Goal: Transaction & Acquisition: Book appointment/travel/reservation

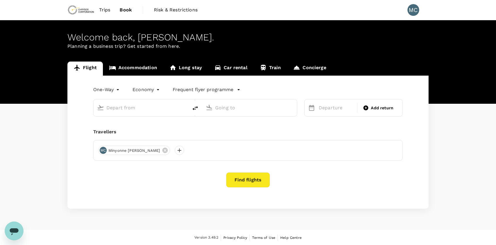
type input "roundtrip"
type input "Adelaide (ADL)"
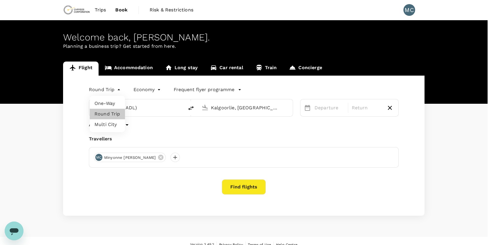
click at [119, 91] on body "Trips Book Risk & Restrictions MC Welcome back , Minyonne Elizabeth . Planning …" at bounding box center [246, 126] width 492 height 253
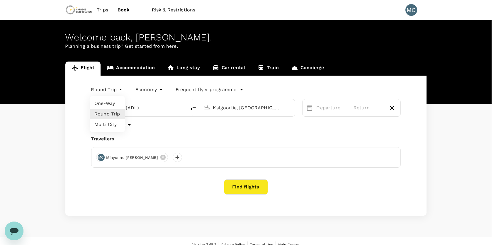
click at [119, 91] on div at bounding box center [248, 122] width 496 height 245
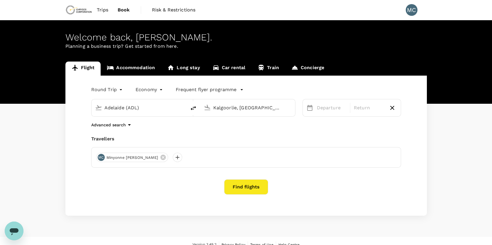
click at [231, 109] on input "Kalgoorlie, Australia (any)" at bounding box center [247, 107] width 69 height 9
click at [231, 119] on p "Perth, Australia" at bounding box center [256, 120] width 117 height 6
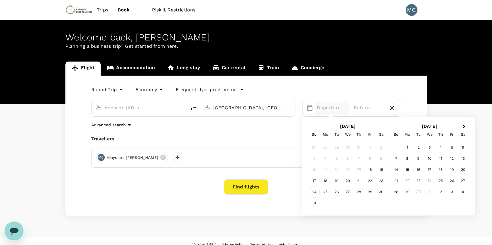
type input "Perth, Australia (any)"
click at [315, 192] on div "24" at bounding box center [313, 192] width 11 height 11
click at [351, 191] on div "27" at bounding box center [347, 192] width 11 height 11
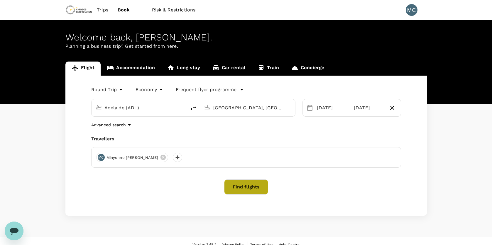
click at [249, 184] on button "Find flights" at bounding box center [246, 186] width 44 height 15
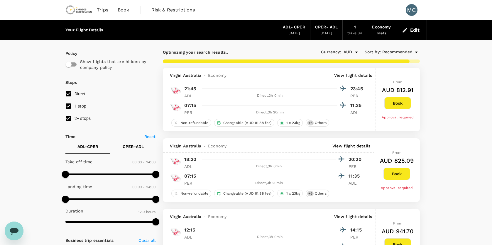
click at [359, 75] on p "View flight details" at bounding box center [353, 75] width 38 height 6
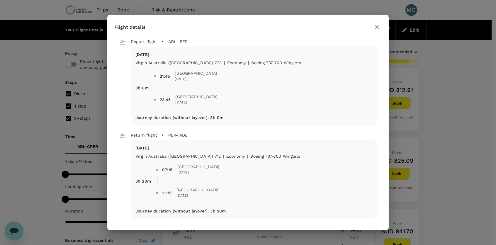
type input "770"
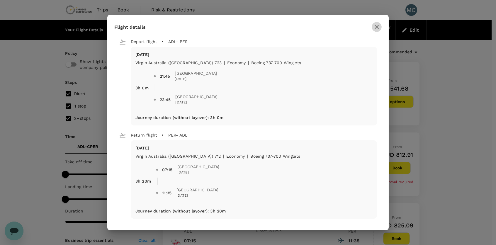
click at [376, 24] on icon "button" at bounding box center [376, 26] width 7 height 7
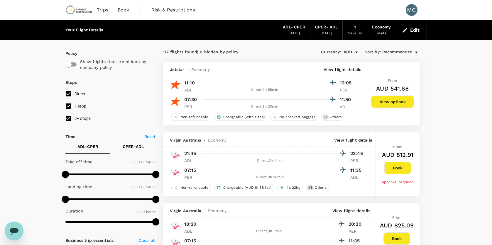
click at [68, 109] on input "1 stop" at bounding box center [68, 106] width 12 height 12
checkbox input "false"
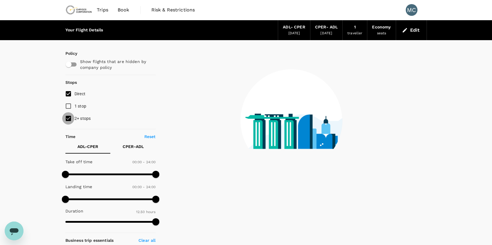
click at [68, 118] on input "2+ stops" at bounding box center [68, 118] width 12 height 12
checkbox input "false"
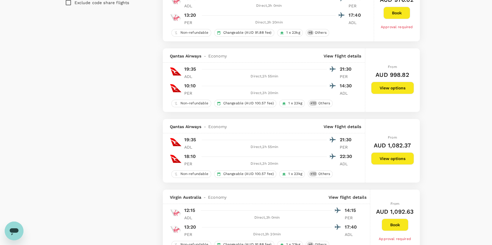
scroll to position [440, 0]
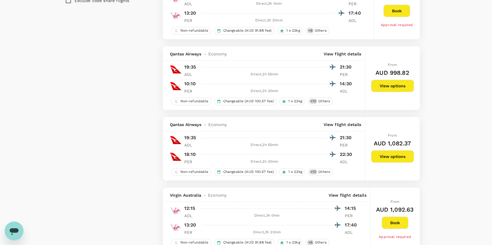
click at [379, 155] on button "View options" at bounding box center [392, 156] width 43 height 12
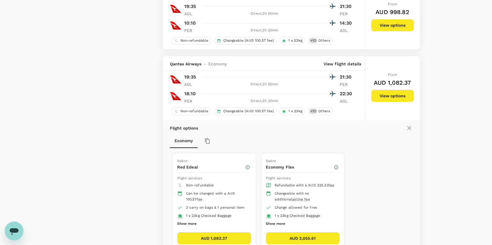
scroll to position [559, 0]
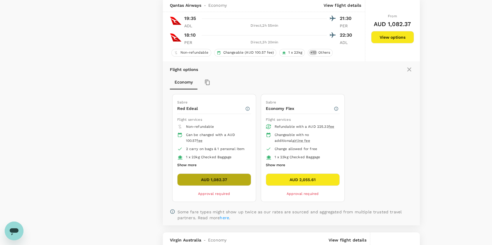
click at [197, 183] on button "AUD 1,082.37" at bounding box center [214, 180] width 74 height 12
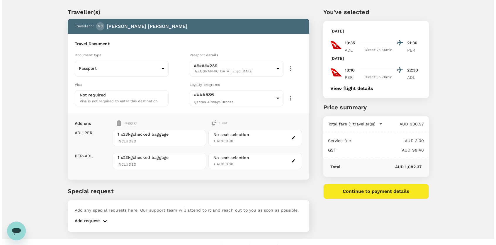
scroll to position [22, 0]
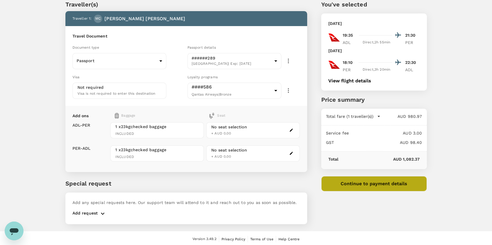
click at [378, 184] on button "Continue to payment details" at bounding box center [374, 183] width 106 height 15
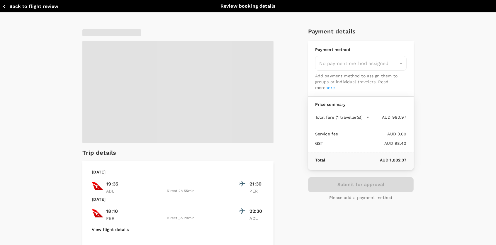
type input "9c4289b1-14a3-4119-8736-521306e5ca8f"
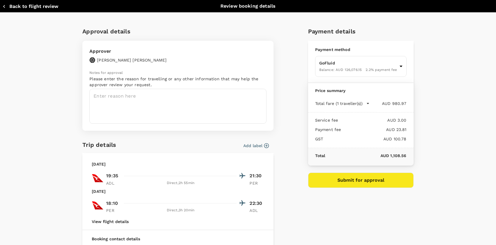
click at [357, 181] on button "Submit for approval" at bounding box center [361, 180] width 106 height 15
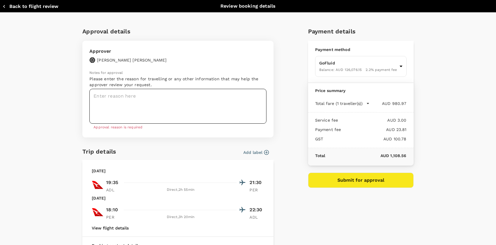
click at [181, 110] on textarea at bounding box center [177, 106] width 177 height 35
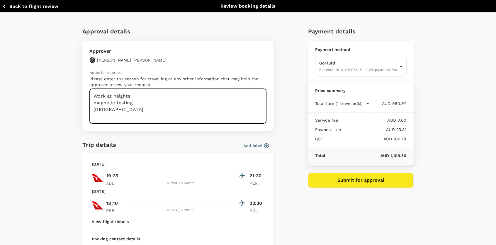
type textarea "Work at heights magnetic testing Newmont"
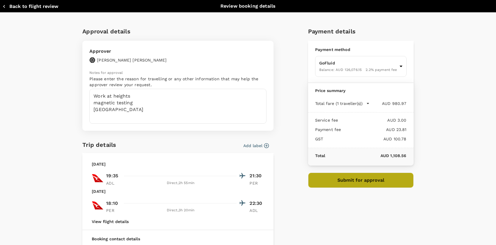
click at [325, 183] on button "Submit for approval" at bounding box center [361, 180] width 106 height 15
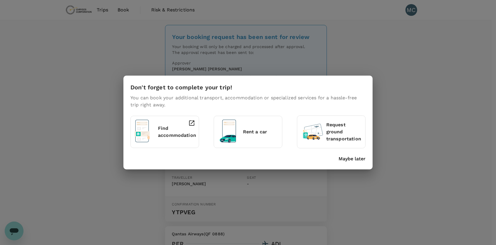
click at [165, 130] on p "Find accommodation" at bounding box center [177, 132] width 38 height 14
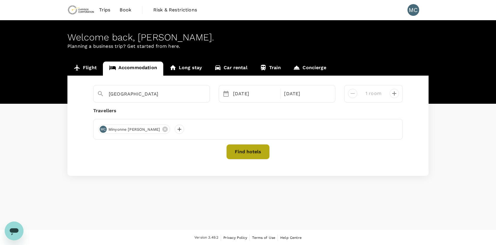
click at [245, 149] on button "Find hotels" at bounding box center [247, 151] width 43 height 15
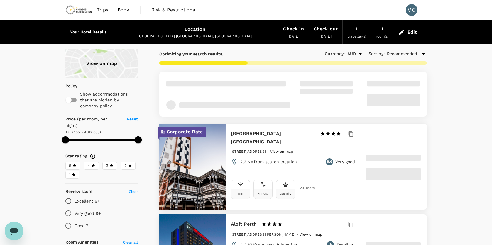
type input "604.39"
type input "36.39"
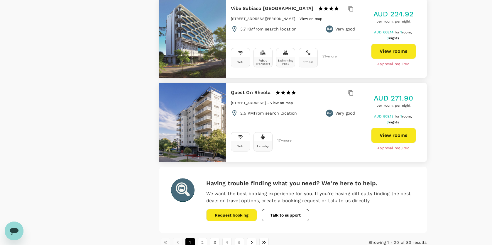
scroll to position [1612, 0]
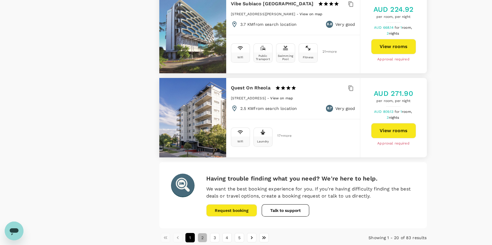
click at [203, 233] on button "2" at bounding box center [202, 237] width 9 height 9
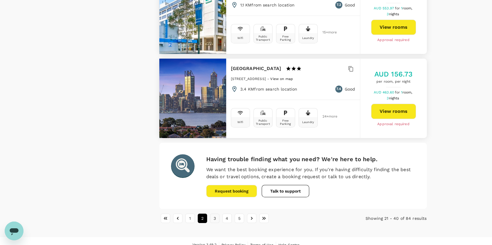
click at [214, 214] on button "3" at bounding box center [214, 218] width 9 height 9
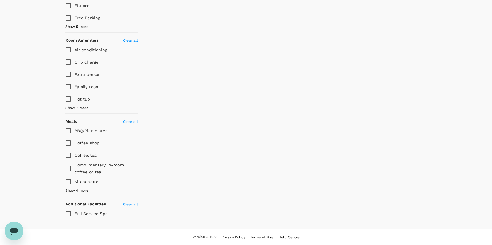
scroll to position [0, 0]
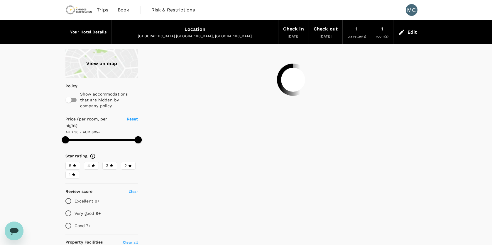
type input "604.39"
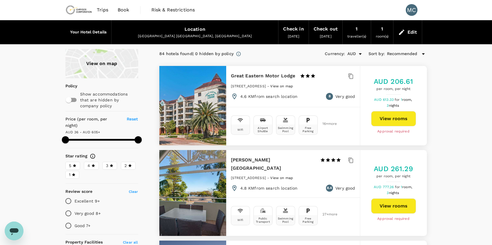
click at [224, 37] on div "Perth WA, Australia" at bounding box center [194, 36] width 157 height 6
click at [217, 38] on div "Perth WA, Australia" at bounding box center [194, 36] width 157 height 6
click at [411, 32] on div "Edit" at bounding box center [412, 32] width 10 height 8
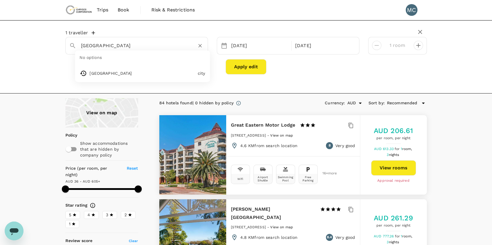
click at [98, 43] on input "Perth" at bounding box center [134, 45] width 107 height 9
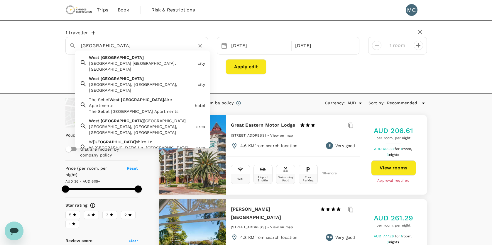
click at [116, 62] on div "West Perth WA, Australia" at bounding box center [142, 66] width 106 height 12
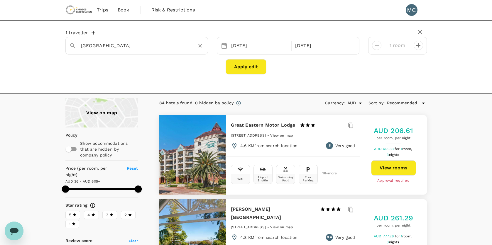
type input "West Perth"
click at [247, 62] on button "Apply edit" at bounding box center [245, 66] width 41 height 15
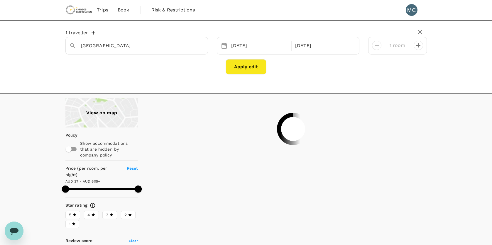
type input "604.39"
type input "36.39"
type input "604.39"
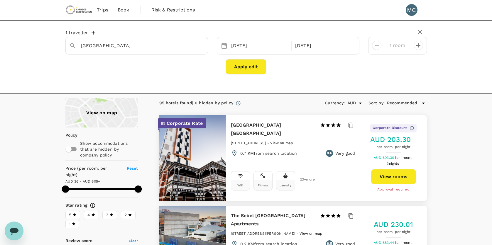
click at [390, 170] on button "View rooms" at bounding box center [393, 176] width 45 height 15
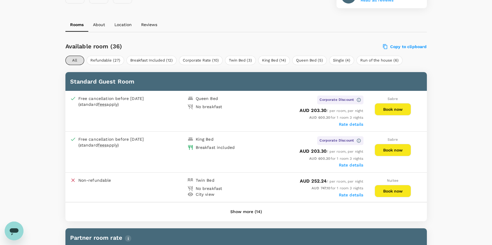
scroll to position [264, 0]
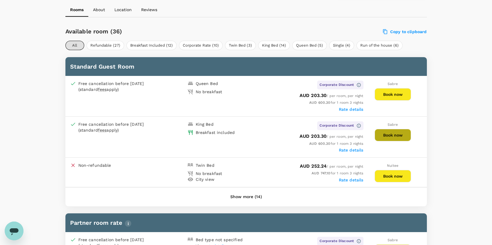
click at [382, 134] on button "Book now" at bounding box center [392, 135] width 36 height 12
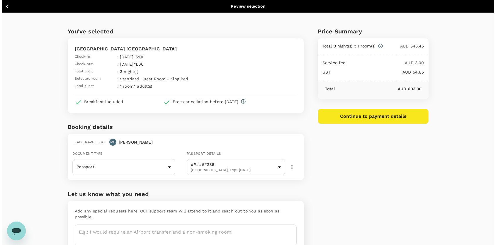
scroll to position [26, 0]
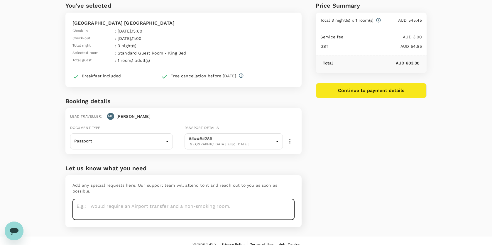
click at [98, 201] on textarea at bounding box center [183, 209] width 222 height 21
click at [353, 95] on button "Continue to payment details" at bounding box center [370, 90] width 111 height 15
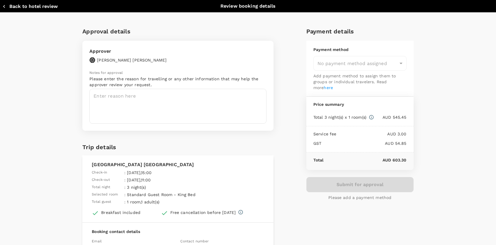
type input "9c4289b1-14a3-4119-8736-521306e5ca8f"
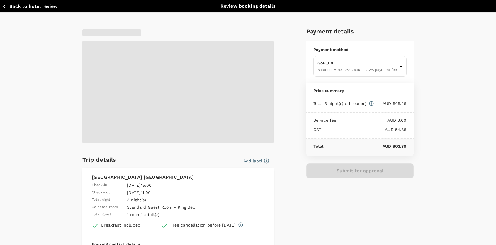
click at [113, 98] on span at bounding box center [177, 92] width 191 height 103
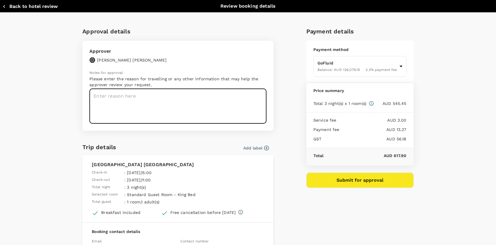
click at [148, 98] on textarea at bounding box center [177, 106] width 177 height 35
type textarea "Work at heights 3m Meet Newmont Magnet test"
click at [337, 181] on button "Submit for approval" at bounding box center [359, 180] width 107 height 15
